Goal: Transaction & Acquisition: Purchase product/service

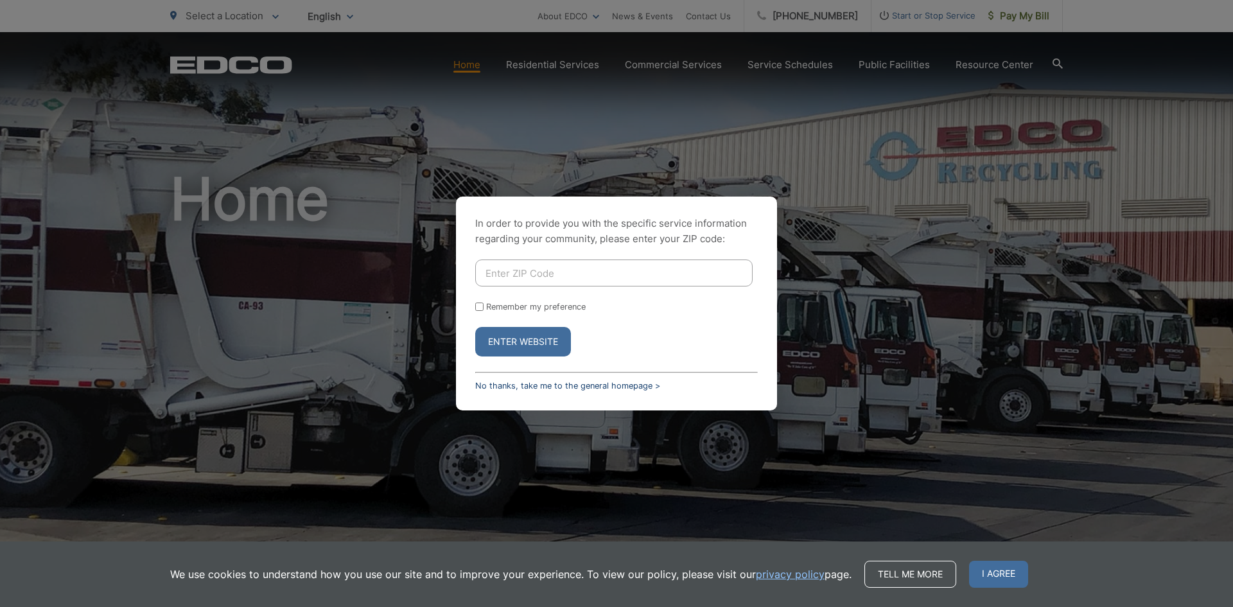
click at [527, 382] on link "No thanks, take me to the general homepage >" at bounding box center [567, 386] width 185 height 10
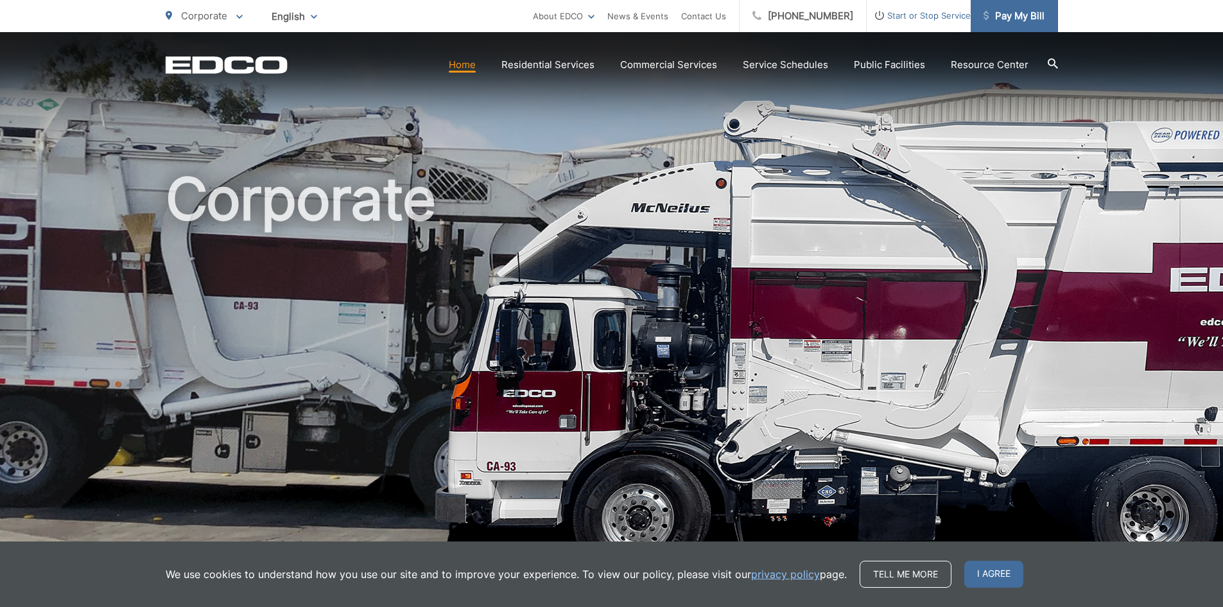
click at [1002, 18] on span "Pay My Bill" at bounding box center [1014, 15] width 61 height 15
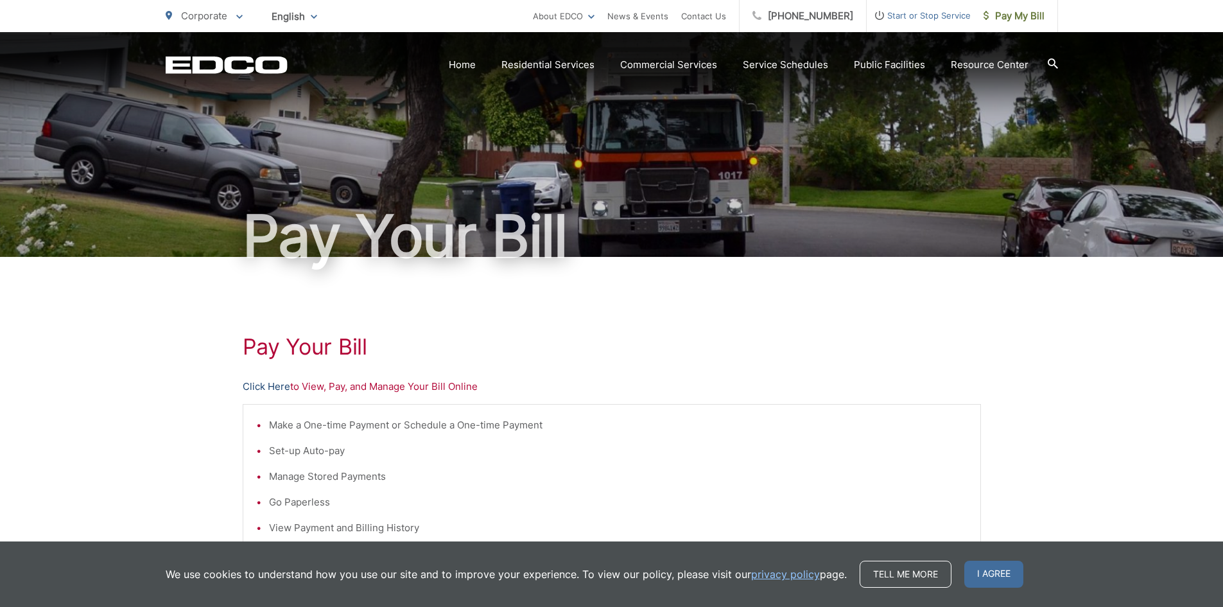
click at [263, 383] on link "Click Here" at bounding box center [267, 386] width 48 height 15
